Goal: Information Seeking & Learning: Learn about a topic

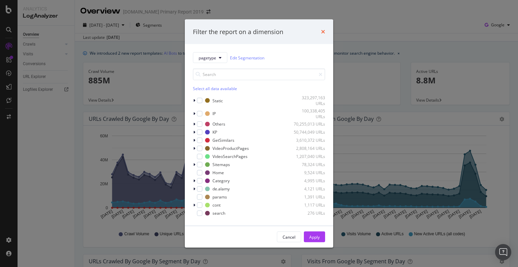
click at [323, 32] on icon "times" at bounding box center [323, 31] width 4 height 5
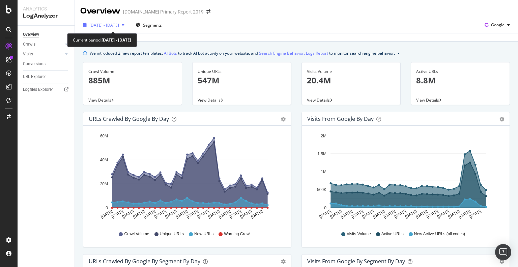
click at [119, 23] on span "[DATE] - [DATE]" at bounding box center [104, 25] width 30 height 6
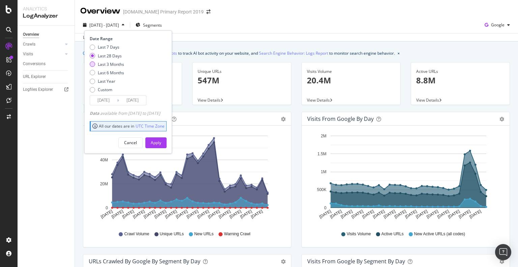
click at [109, 64] on div "Last 3 Months" at bounding box center [111, 64] width 26 height 6
type input "[DATE]"
click at [167, 143] on button "Apply" at bounding box center [155, 142] width 21 height 11
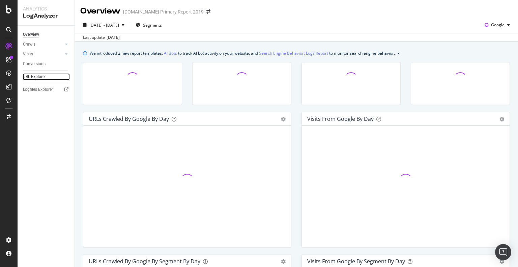
click at [39, 75] on div "URL Explorer" at bounding box center [34, 76] width 23 height 7
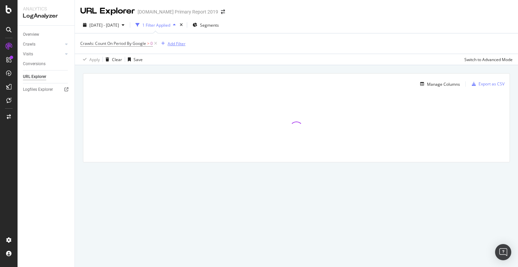
click at [178, 43] on div "Add Filter" at bounding box center [177, 44] width 18 height 6
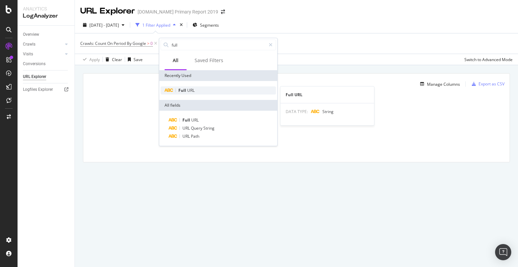
type input "full"
click at [196, 88] on div "Full URL" at bounding box center [218, 90] width 115 height 8
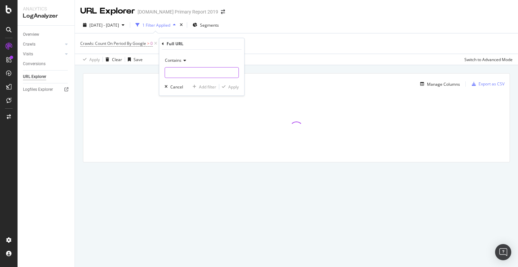
click at [175, 75] on input "text" at bounding box center [202, 72] width 74 height 11
click at [176, 72] on input "/seach-api/search/" at bounding box center [197, 72] width 64 height 11
type input "/search-api/search/"
click at [234, 87] on div "Apply" at bounding box center [233, 87] width 10 height 6
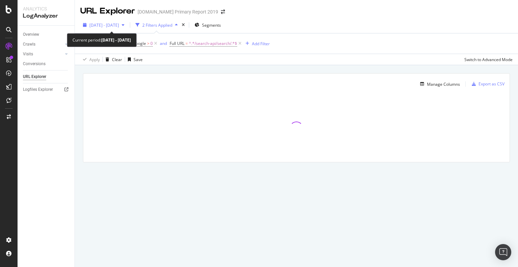
click at [119, 26] on span "[DATE] - [DATE]" at bounding box center [104, 25] width 30 height 6
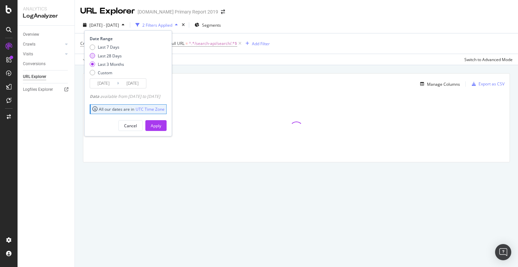
click at [102, 53] on div "Last 28 Days" at bounding box center [110, 56] width 24 height 6
type input "[DATE]"
click at [161, 126] on div "Apply" at bounding box center [156, 126] width 10 height 6
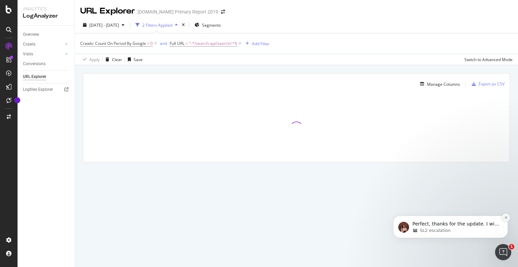
click at [505, 219] on button "Dismiss notification" at bounding box center [505, 217] width 9 height 9
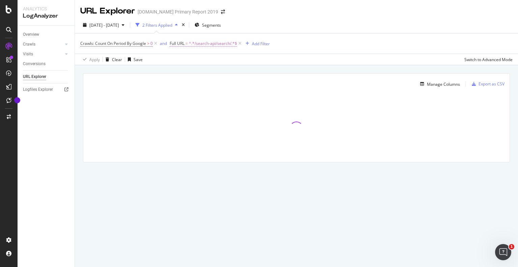
click at [200, 43] on span "^.*/search-api/search/.*$" at bounding box center [213, 43] width 48 height 9
click at [223, 71] on input "/search-api/search/" at bounding box center [208, 71] width 64 height 11
click at [243, 86] on div "Apply" at bounding box center [244, 86] width 10 height 6
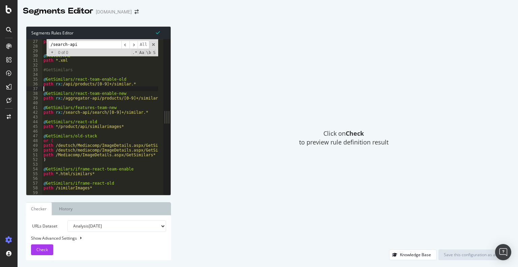
scroll to position [123, 0]
drag, startPoint x: 60, startPoint y: 174, endPoint x: 97, endPoint y: 174, distance: 36.4
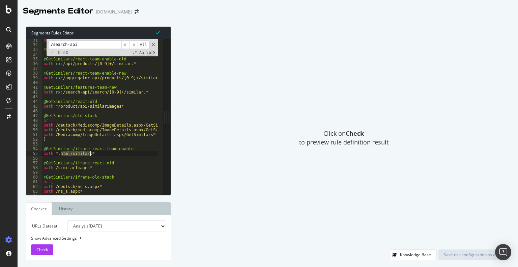
scroll to position [163, 0]
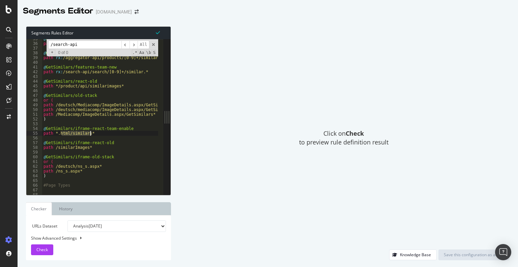
drag, startPoint x: 54, startPoint y: 148, endPoint x: 106, endPoint y: 148, distance: 51.9
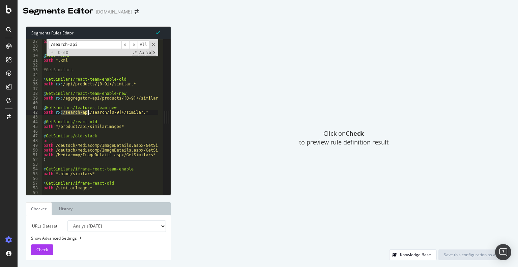
drag, startPoint x: 61, startPoint y: 112, endPoint x: 89, endPoint y: 113, distance: 28.0
type textarea "path rx:/search-api/search/[0-9]+/similar.*"
drag, startPoint x: 82, startPoint y: 43, endPoint x: 0, endPoint y: 43, distance: 81.6
click at [0, 43] on div "Segments Editor alamy.de Segments Rules Editor path rx:/search-api/search/[0-9]…" at bounding box center [259, 133] width 518 height 267
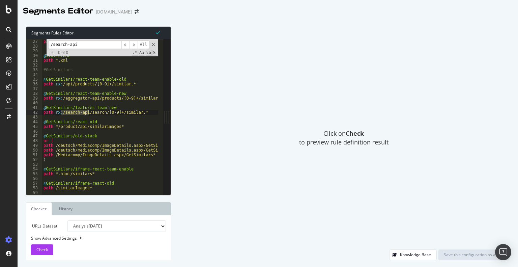
paste input "/"
type input "/search-api/"
